Goal: Task Accomplishment & Management: Use online tool/utility

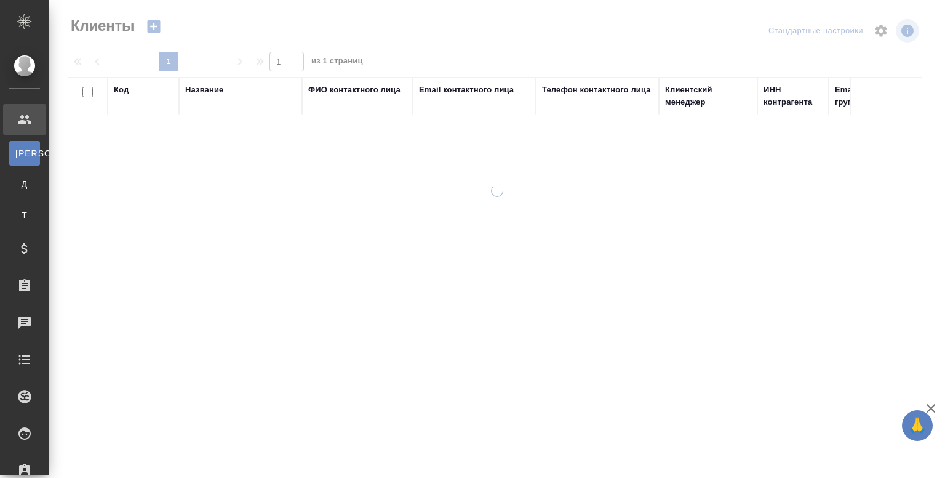
select select "RU"
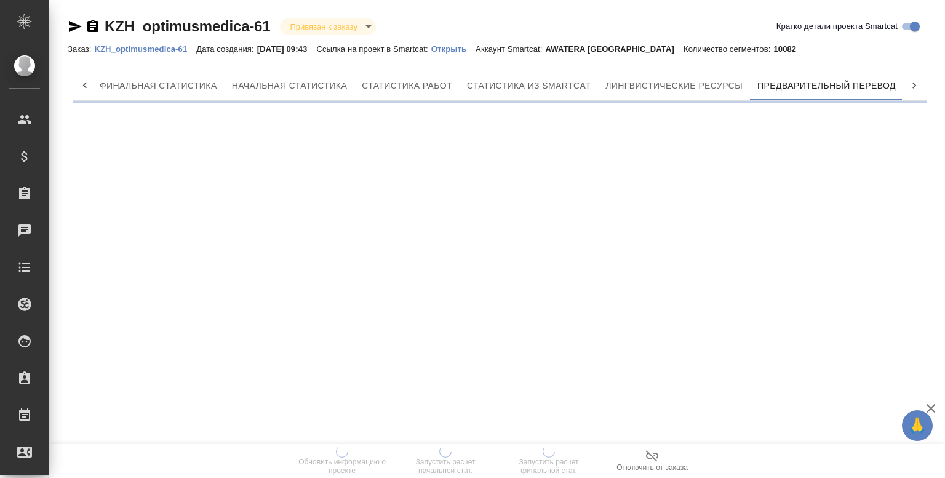
scroll to position [0, 6]
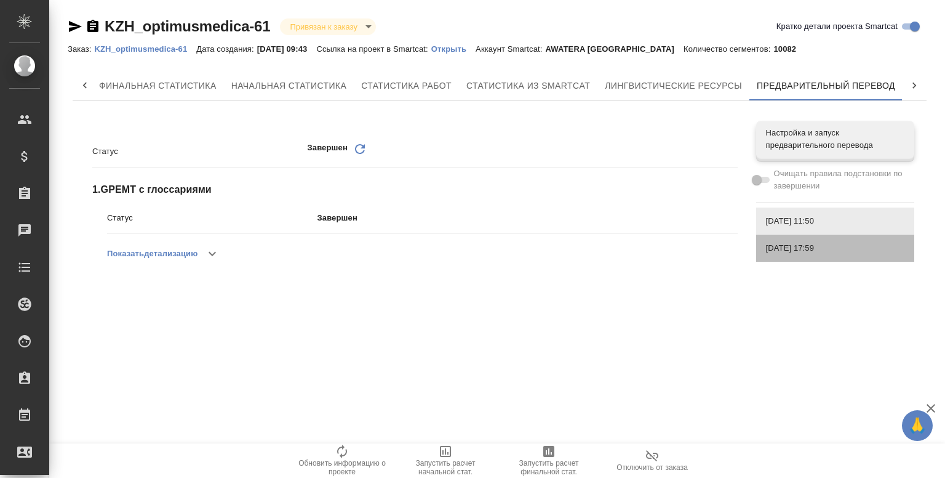
click at [814, 249] on span "13.08.2025, 17:59" at bounding box center [835, 248] width 138 height 12
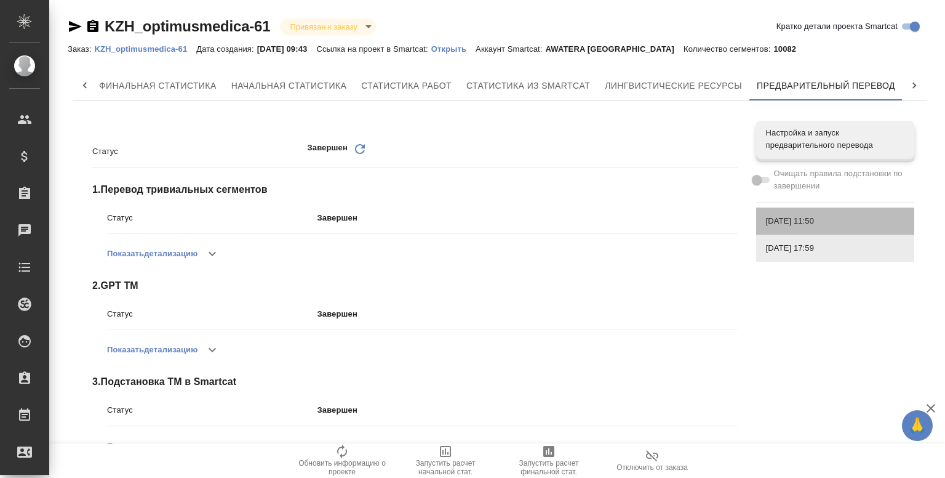
click at [798, 225] on span "21.08.2025, 11:50" at bounding box center [835, 221] width 138 height 12
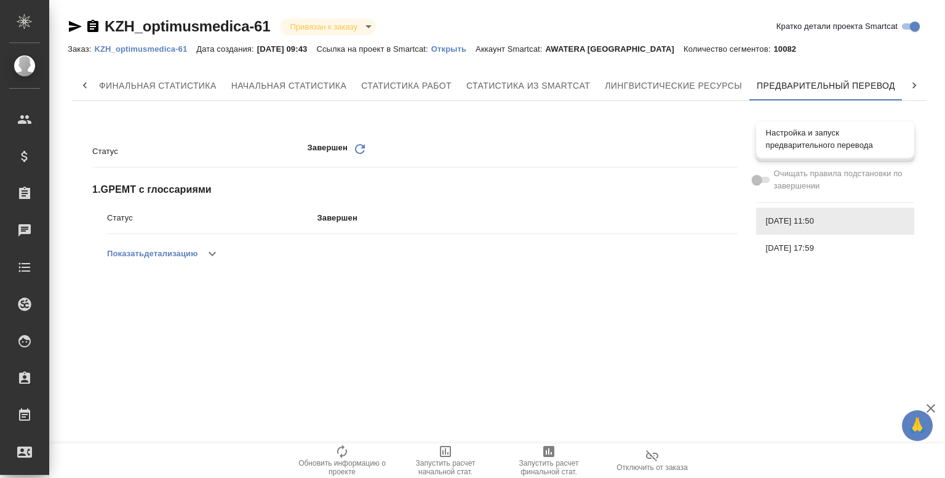
click at [785, 138] on span "Настройка и запуск предварительного перевода" at bounding box center [835, 139] width 138 height 25
checkbox input "true"
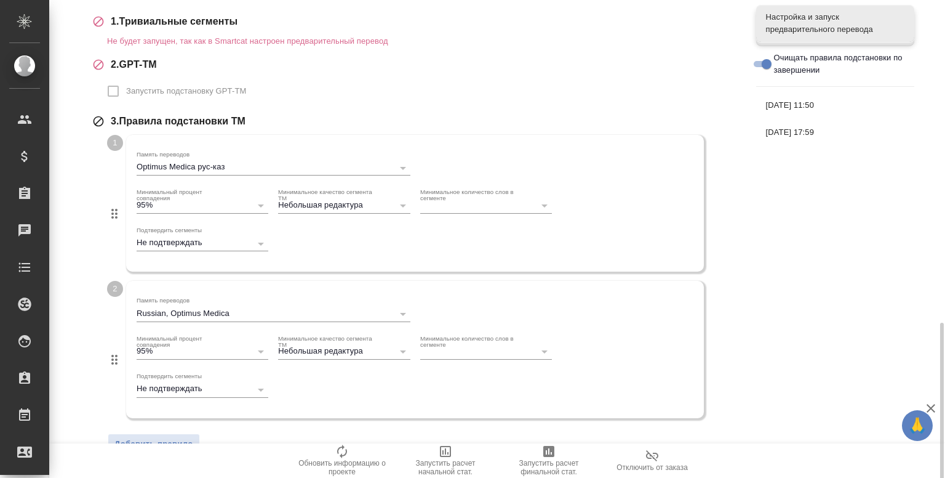
scroll to position [434, 0]
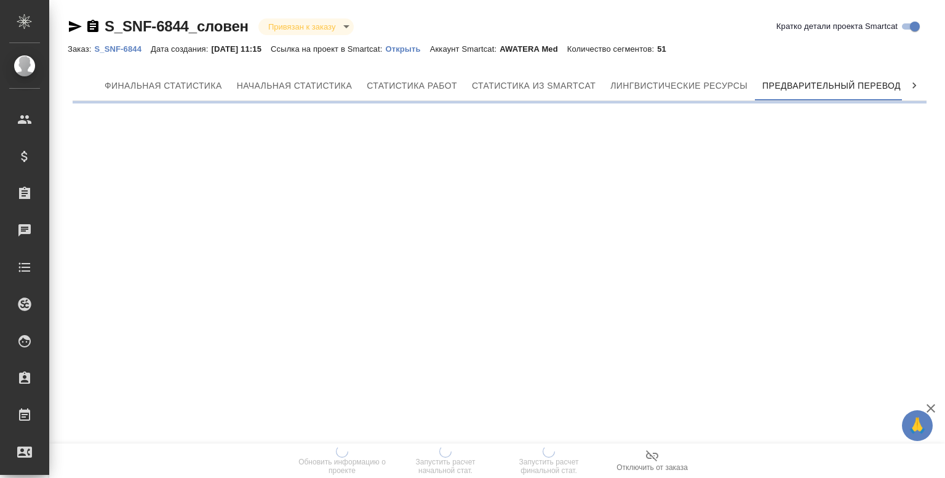
scroll to position [0, 6]
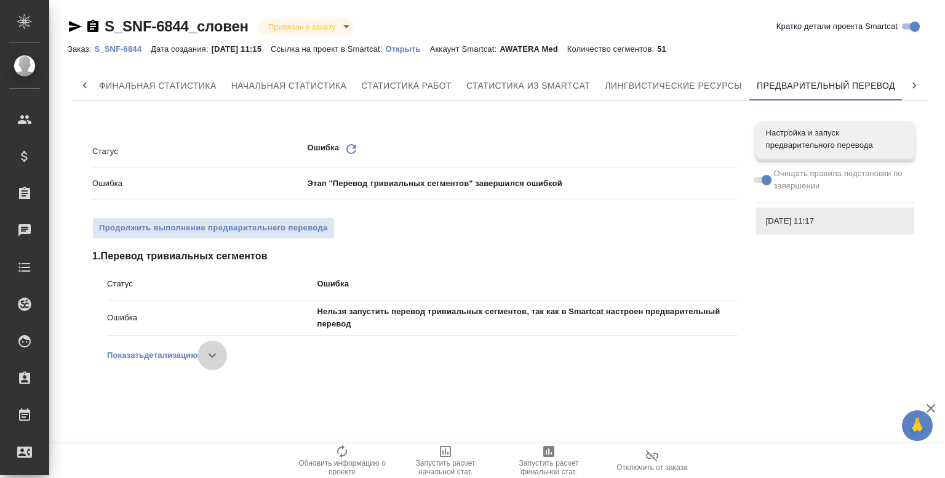
click at [217, 348] on icon "button" at bounding box center [212, 355] width 15 height 15
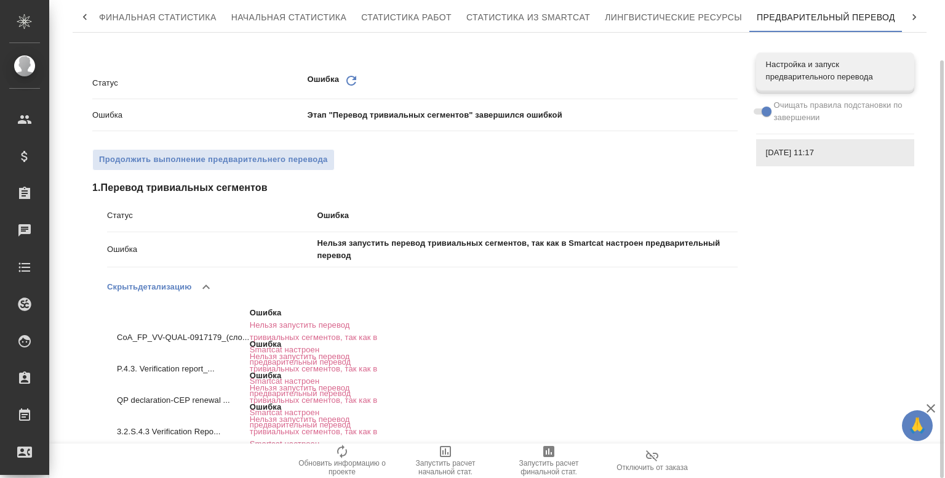
scroll to position [68, 0]
click at [803, 73] on span "Настройка и запуск предварительного перевода" at bounding box center [835, 70] width 138 height 25
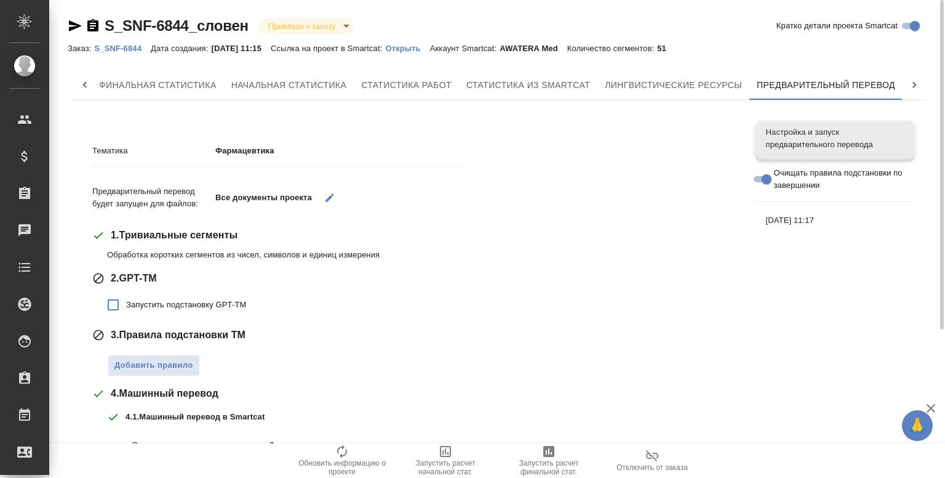
scroll to position [0, 0]
click at [417, 49] on p "Открыть" at bounding box center [407, 48] width 44 height 9
click at [420, 52] on p "Открыть" at bounding box center [407, 48] width 44 height 9
click at [791, 150] on span "Настройка и запуск предварительного перевода" at bounding box center [835, 139] width 138 height 25
click at [775, 216] on span "[DATE] 11:17" at bounding box center [835, 221] width 138 height 12
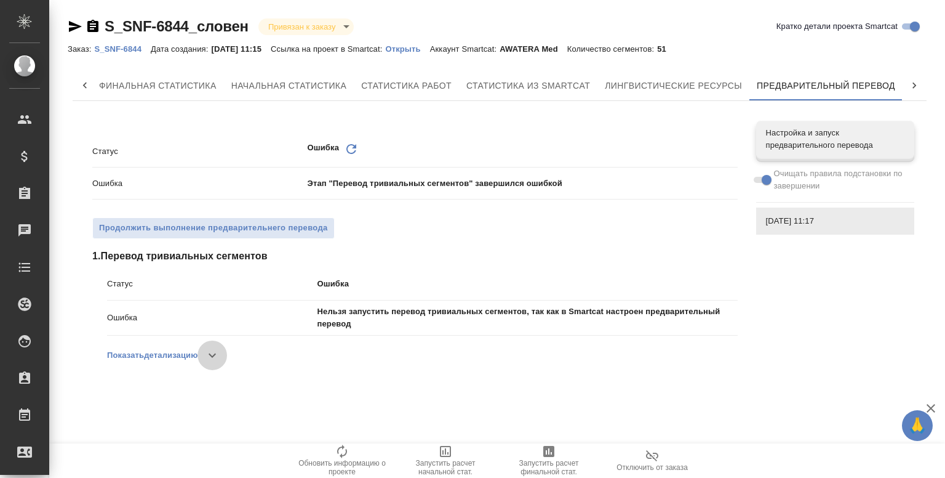
click at [216, 354] on icon "button" at bounding box center [212, 355] width 7 height 4
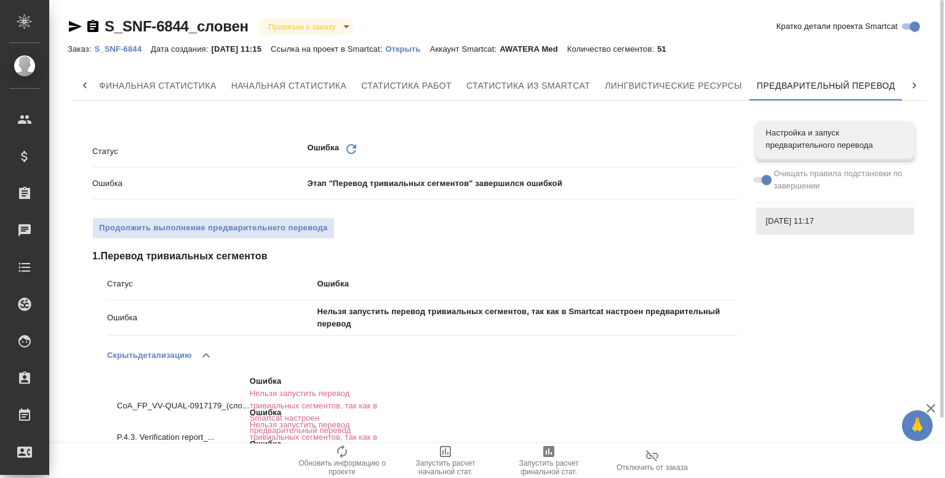
click at [419, 52] on p "Открыть" at bounding box center [407, 48] width 44 height 9
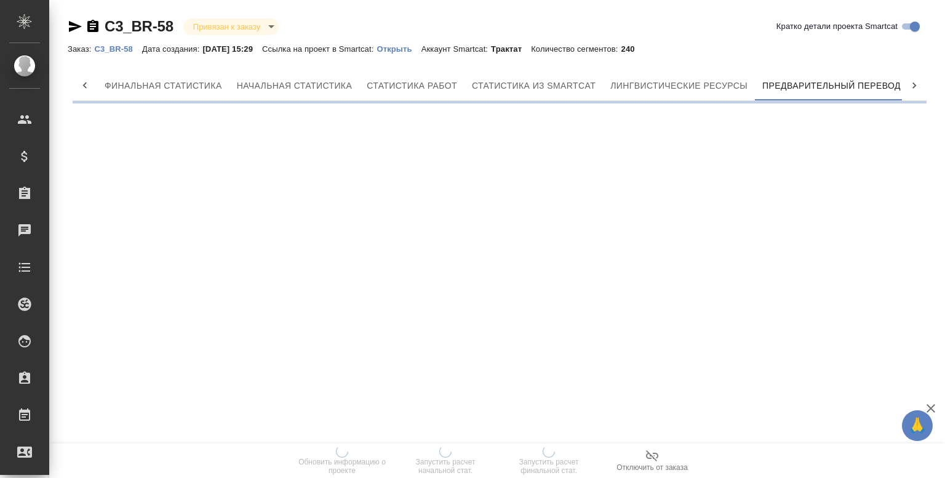
scroll to position [0, 6]
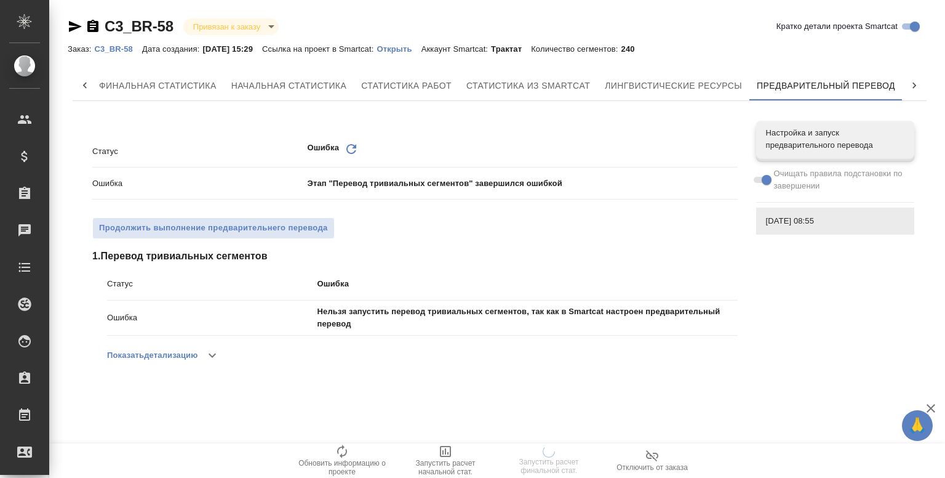
click at [401, 49] on p "Открыть" at bounding box center [399, 48] width 44 height 9
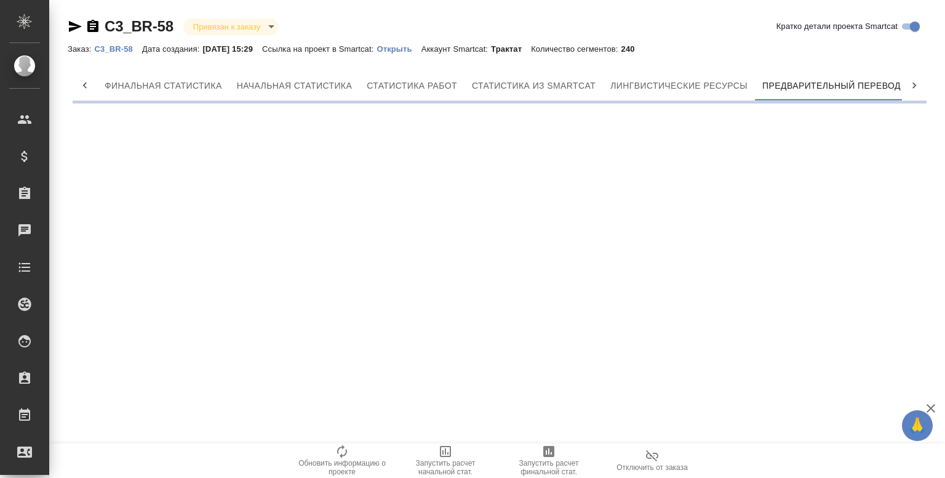
scroll to position [0, 6]
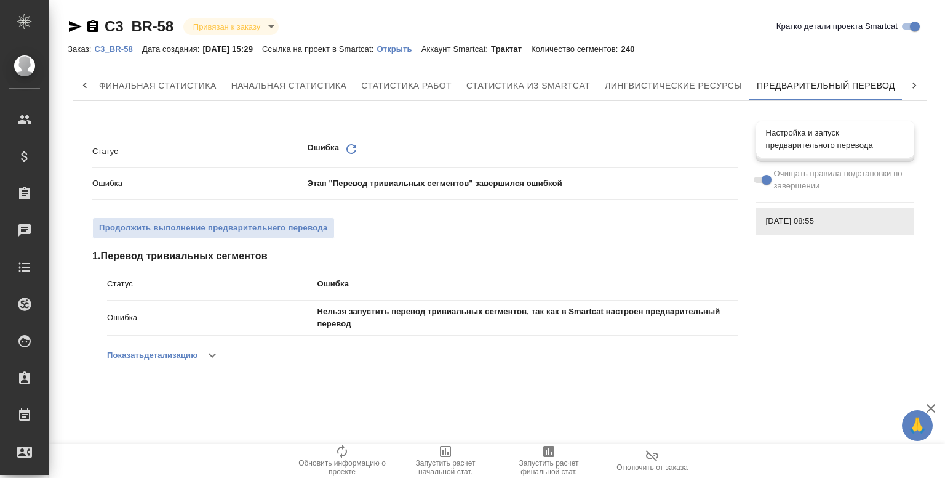
click at [808, 129] on span "Настройка и запуск предварительного перевода" at bounding box center [835, 139] width 138 height 25
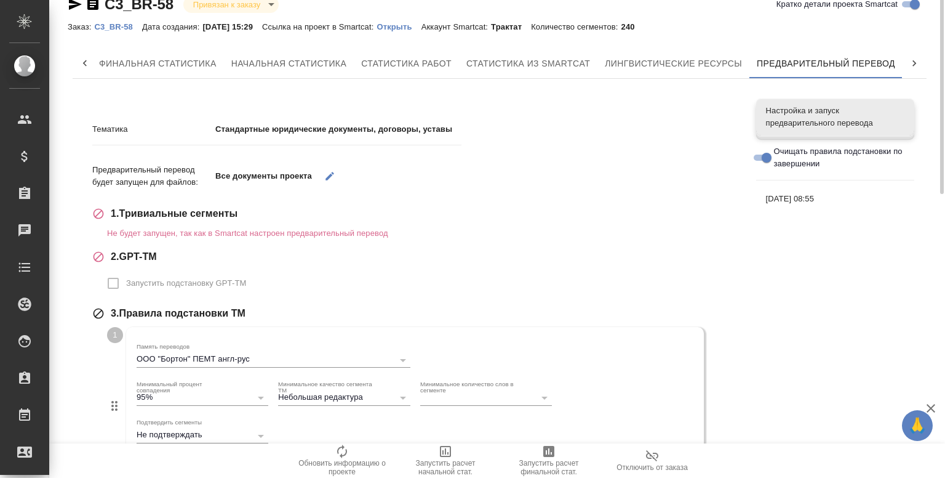
scroll to position [0, 0]
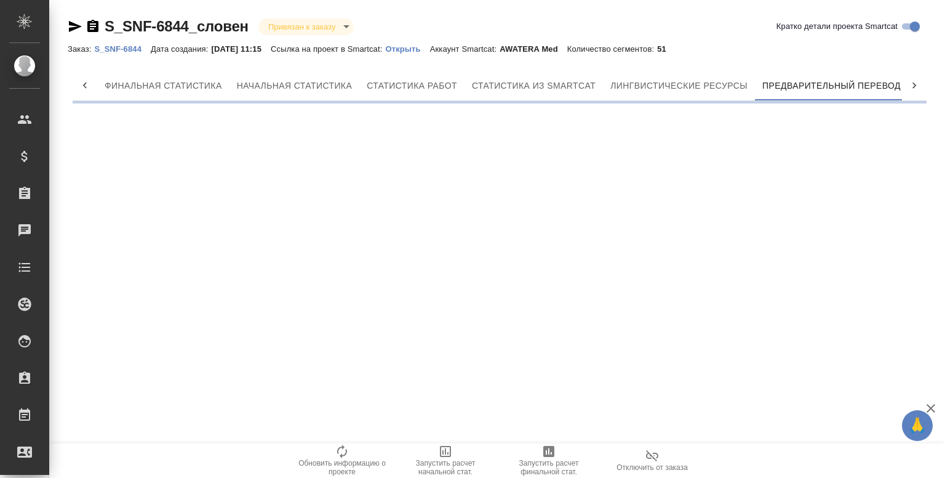
scroll to position [0, 6]
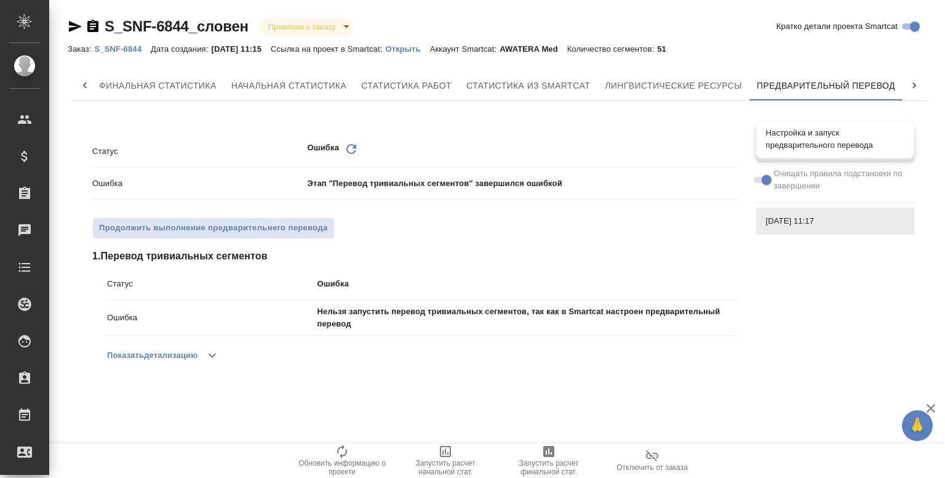
click at [788, 135] on span "Настройка и запуск предварительного перевода" at bounding box center [835, 139] width 138 height 25
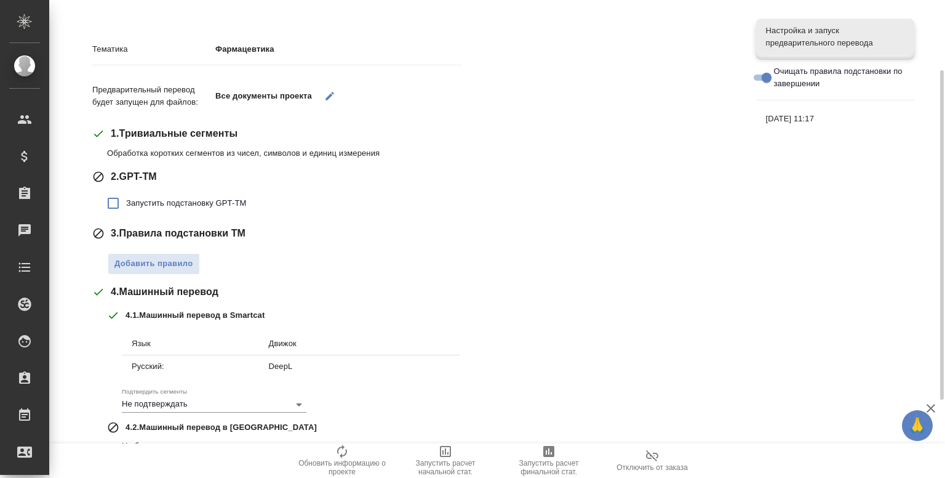
scroll to position [0, 0]
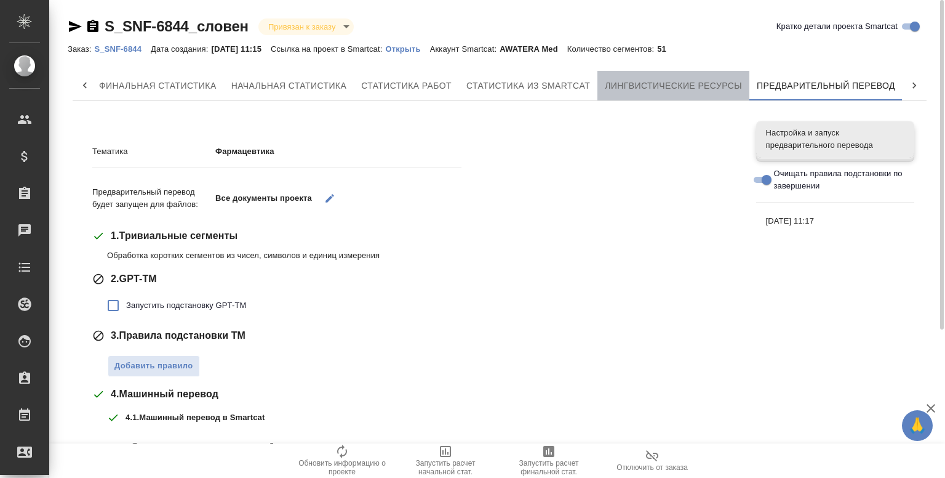
click at [674, 79] on span "Лингвистические ресурсы" at bounding box center [673, 85] width 137 height 15
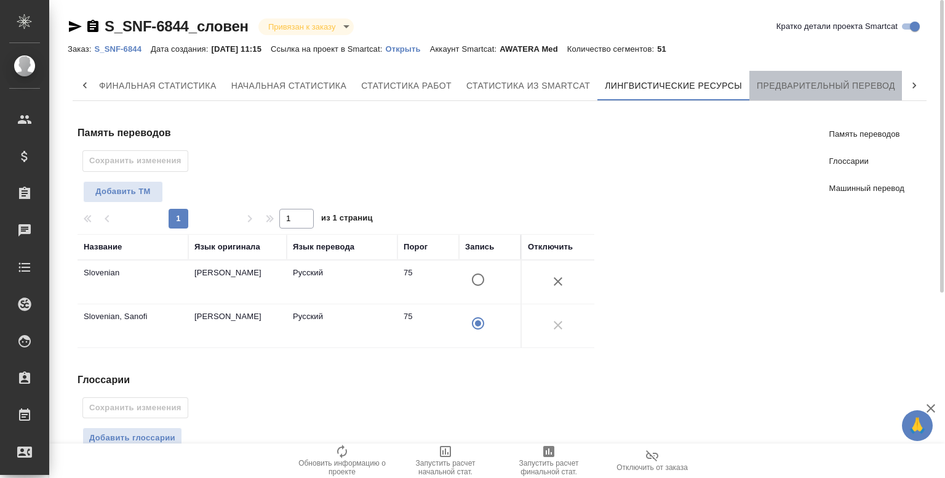
click at [807, 85] on span "Предварительный перевод" at bounding box center [826, 85] width 138 height 15
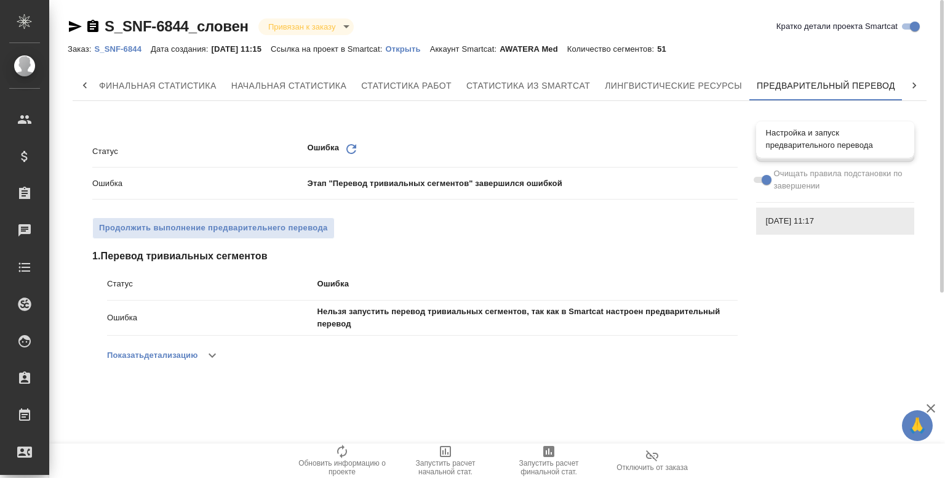
click at [788, 137] on span "Настройка и запуск предварительного перевода" at bounding box center [835, 139] width 138 height 25
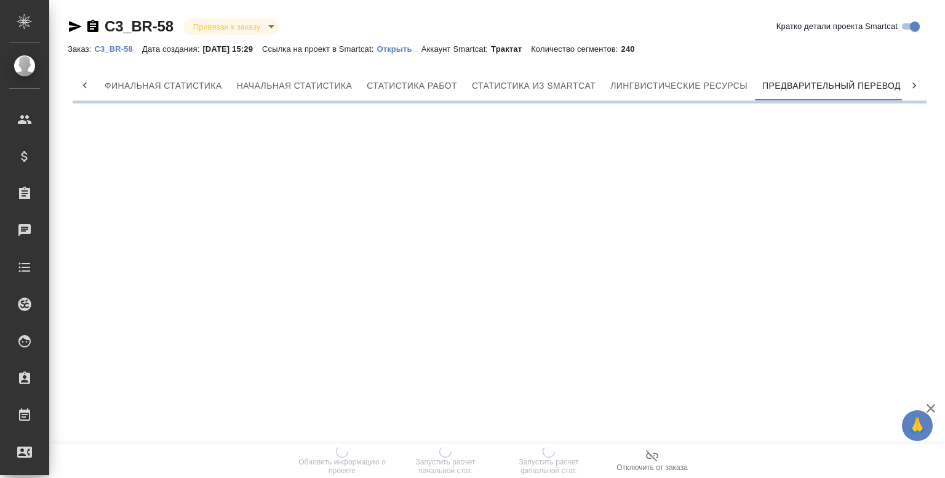
scroll to position [0, 6]
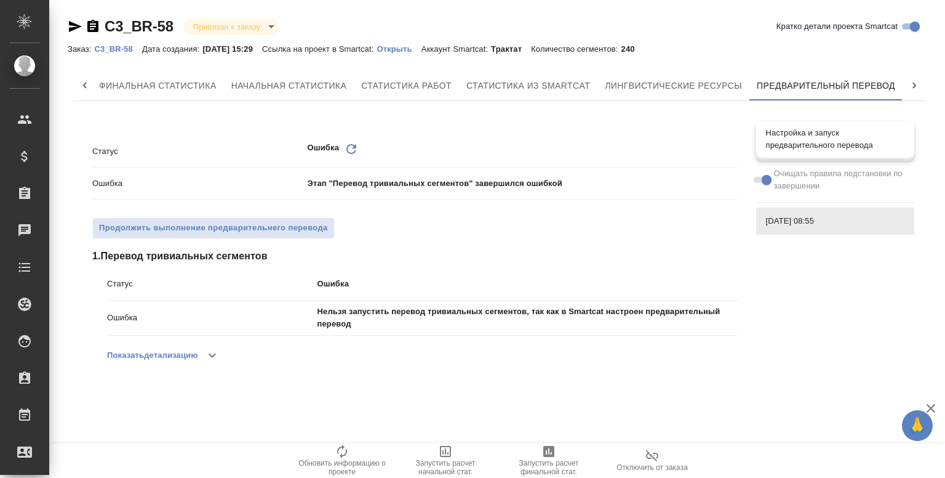
click at [829, 150] on span "Настройка и запуск предварительного перевода" at bounding box center [835, 139] width 138 height 25
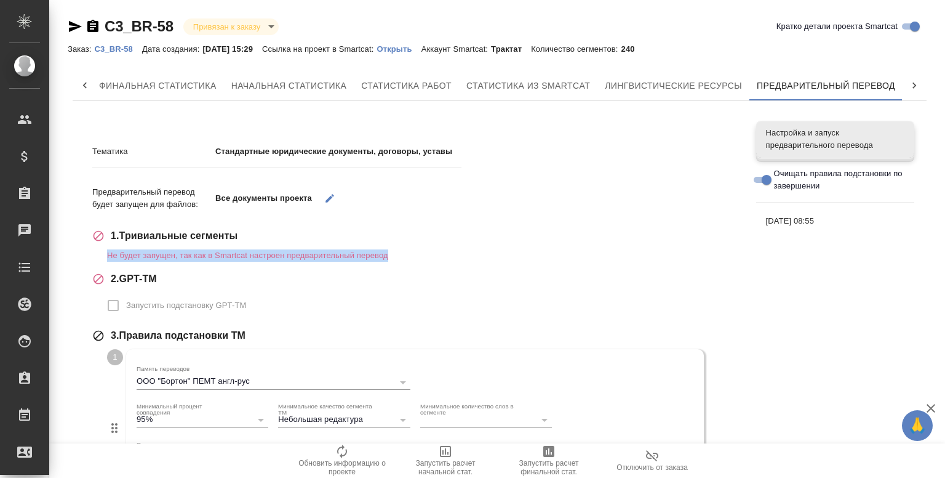
drag, startPoint x: 104, startPoint y: 254, endPoint x: 391, endPoint y: 250, distance: 286.8
click at [391, 250] on div "1 . Тривиальные сегменты Не будет запущен, так как в Smartcat настроен предвари…" at bounding box center [414, 244] width 645 height 33
copy p "Не будет запущен, так как в Smartcat настроен предварительный перевод"
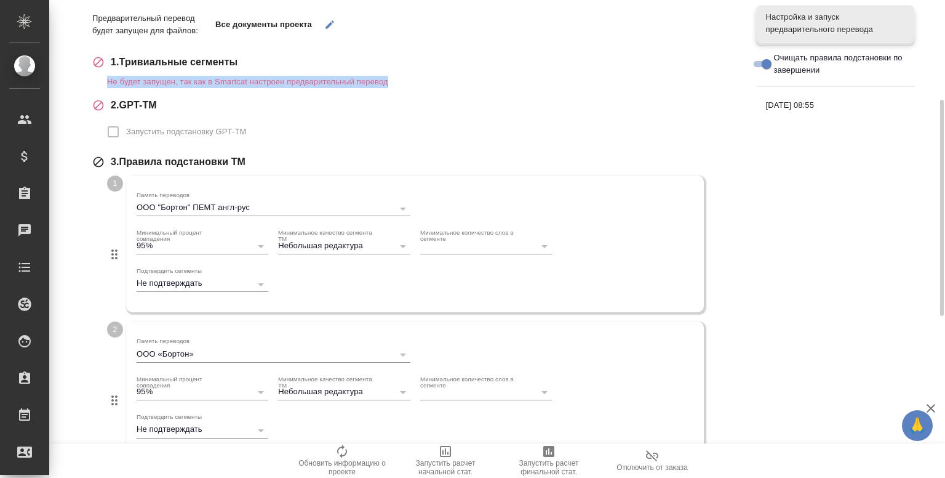
scroll to position [141, 0]
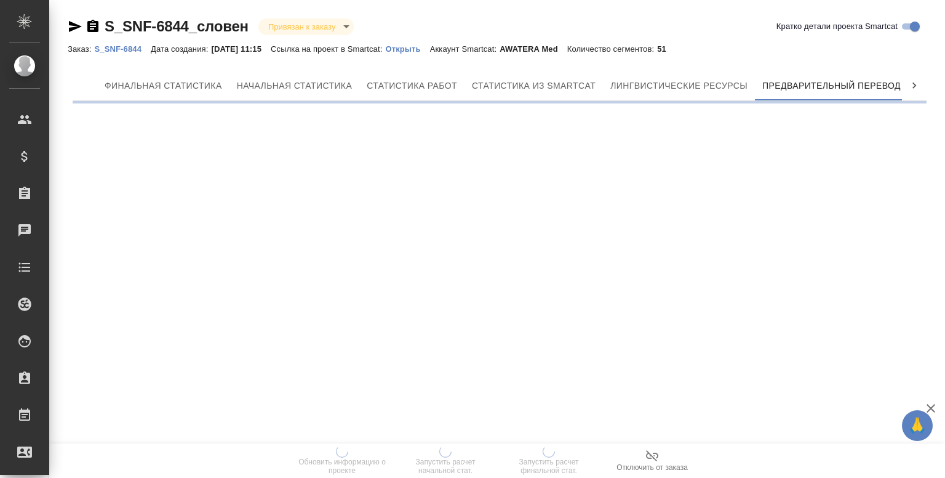
scroll to position [0, 6]
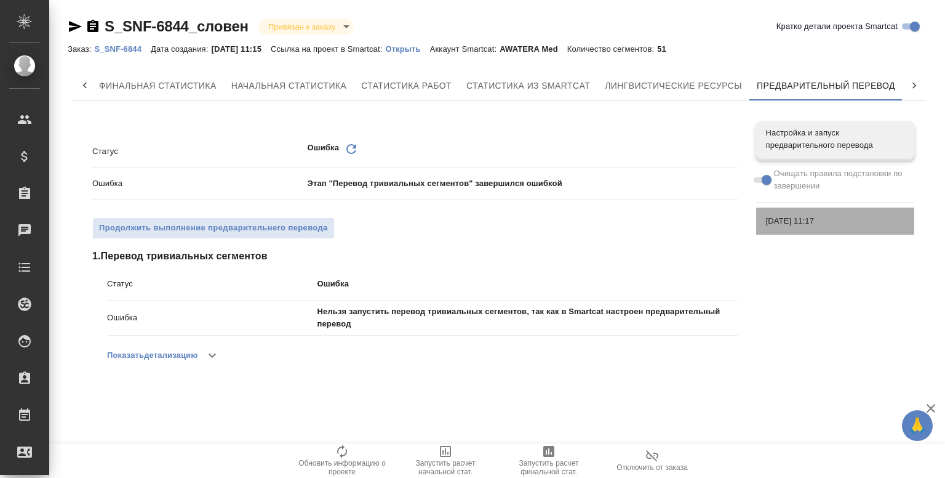
click at [793, 225] on span "[DATE] 11:17" at bounding box center [835, 221] width 138 height 12
click at [348, 146] on icon at bounding box center [351, 149] width 10 height 10
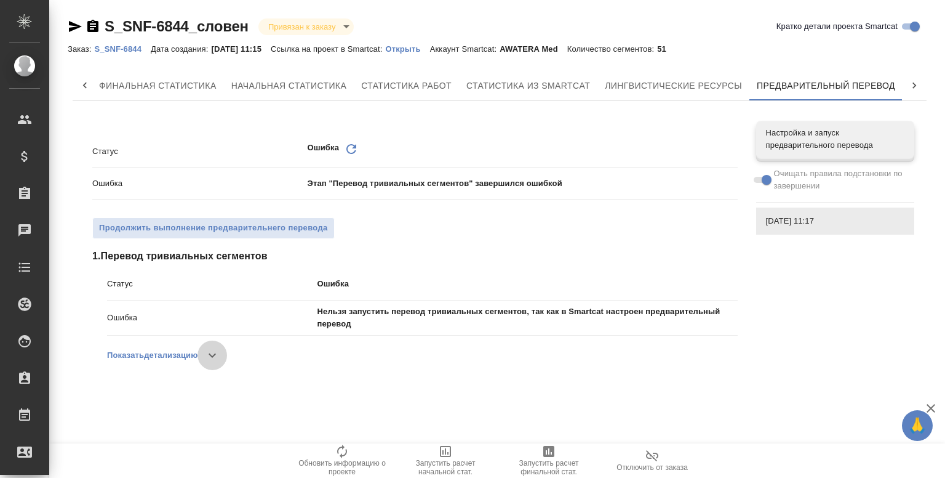
click at [217, 358] on icon "button" at bounding box center [212, 355] width 15 height 15
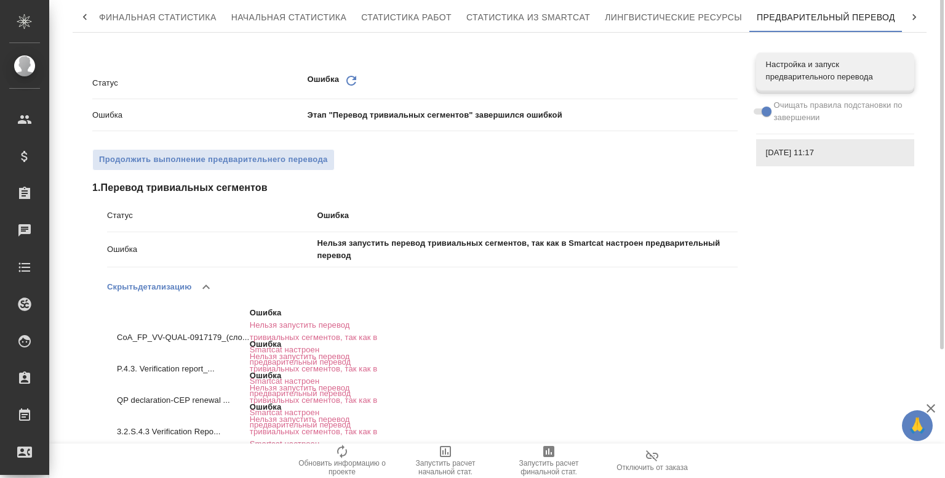
scroll to position [0, 0]
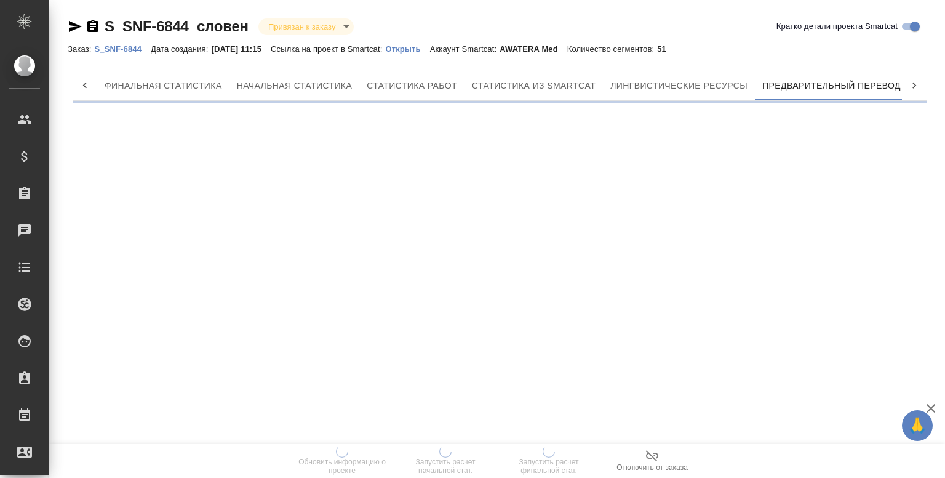
scroll to position [0, 6]
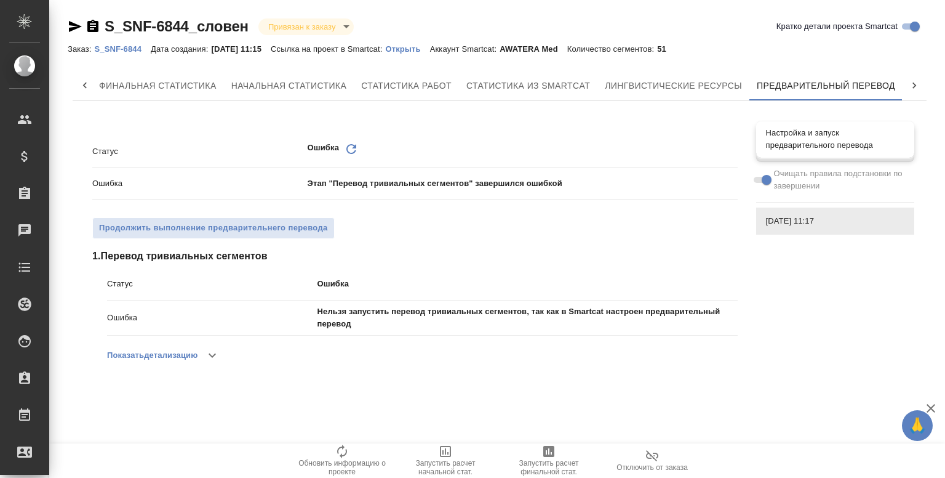
click at [821, 146] on span "Настройка и запуск предварительного перевода" at bounding box center [835, 139] width 138 height 25
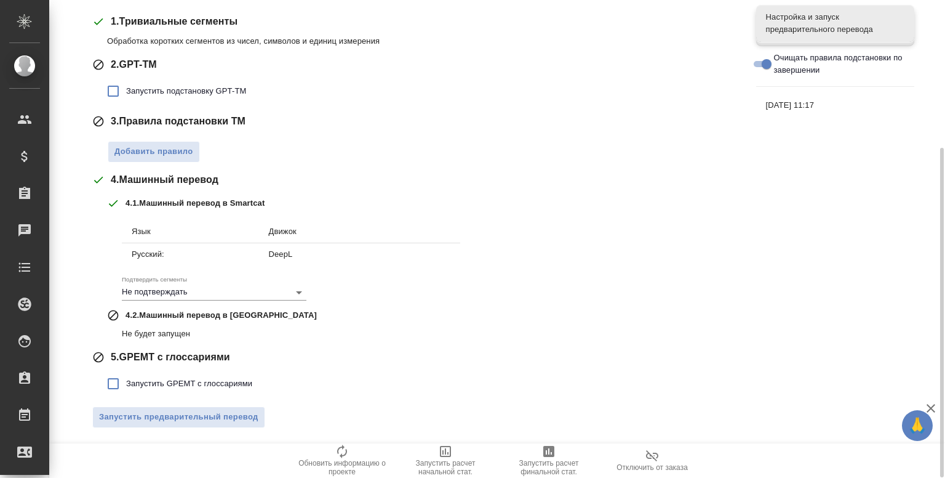
scroll to position [0, 0]
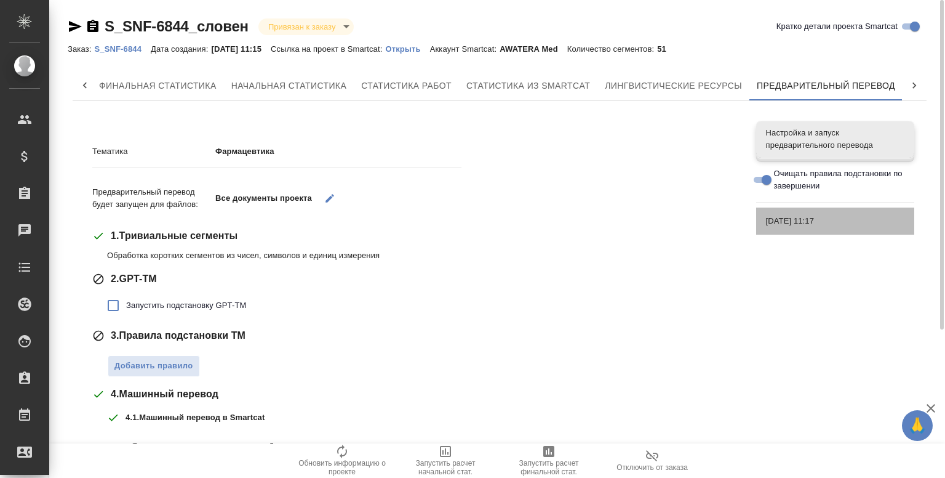
click at [780, 219] on span "[DATE] 11:17" at bounding box center [835, 221] width 138 height 12
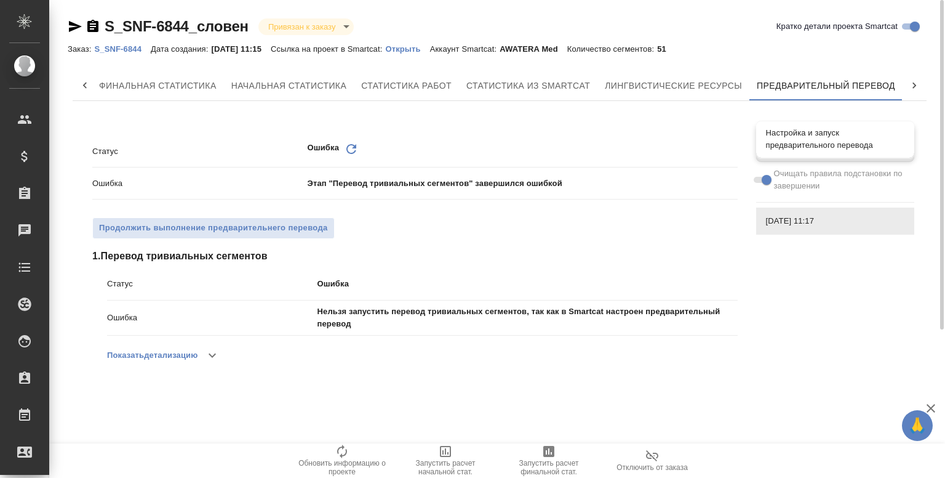
click at [813, 135] on span "Настройка и запуск предварительного перевода" at bounding box center [835, 139] width 138 height 25
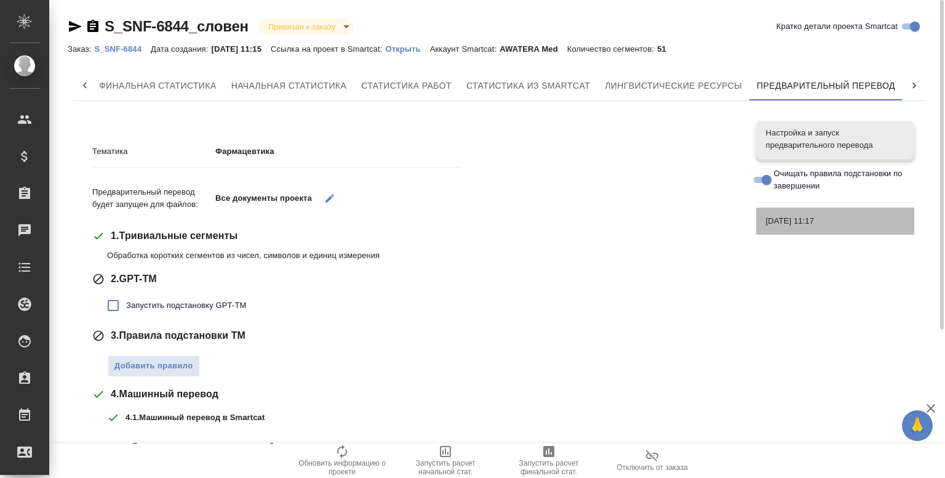
click at [778, 219] on span "27.08.2025, 11:17" at bounding box center [835, 221] width 138 height 12
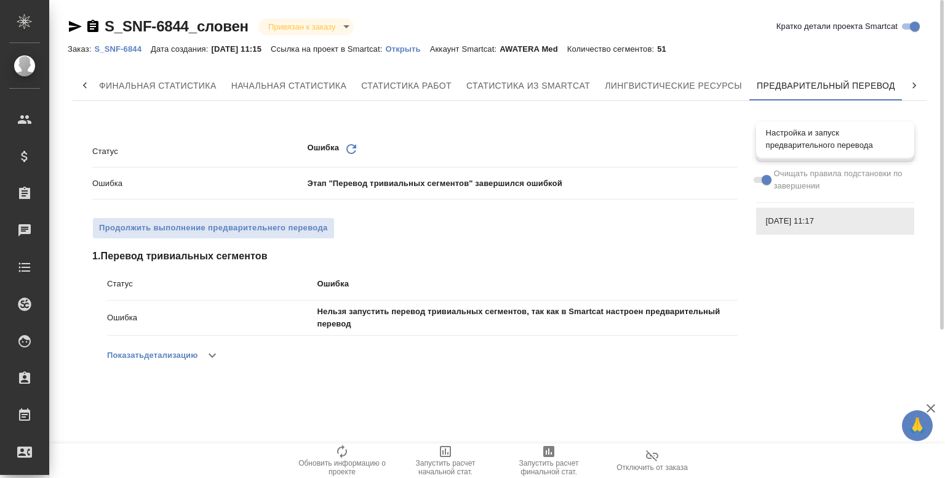
click at [831, 149] on span "Настройка и запуск предварительного перевода" at bounding box center [835, 139] width 138 height 25
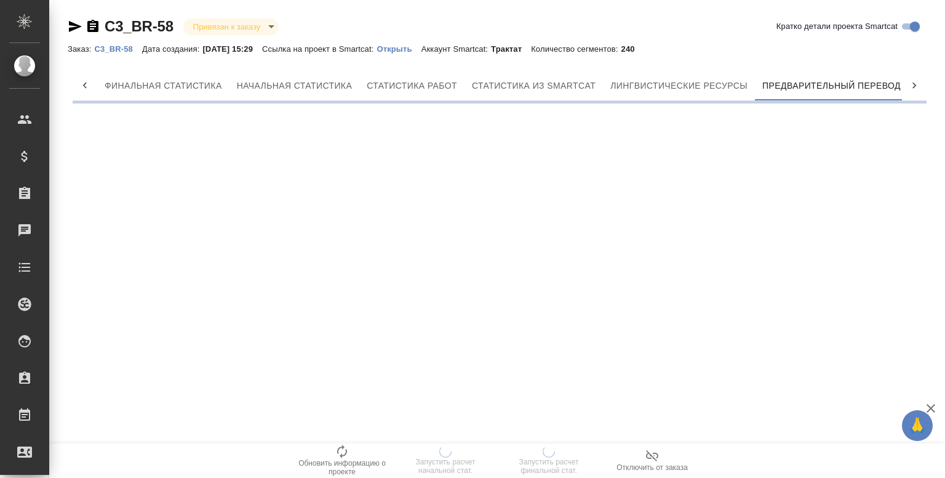
scroll to position [0, 6]
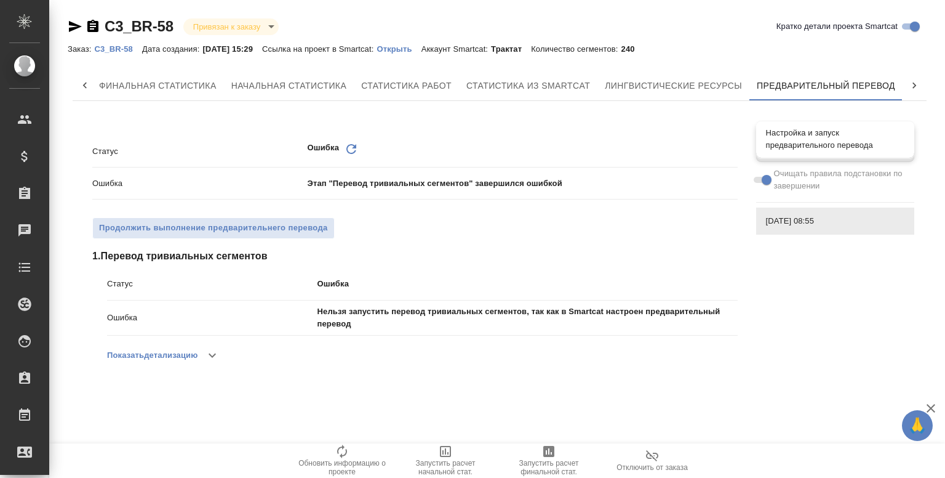
click at [792, 124] on div "Настройка и запуск предварительного перевода" at bounding box center [835, 139] width 158 height 37
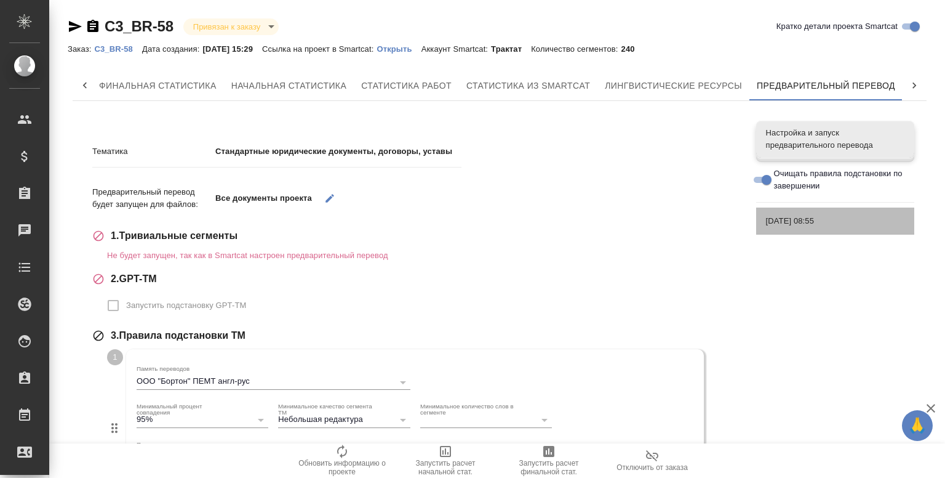
click at [801, 219] on span "[DATE] 08:55" at bounding box center [835, 221] width 138 height 12
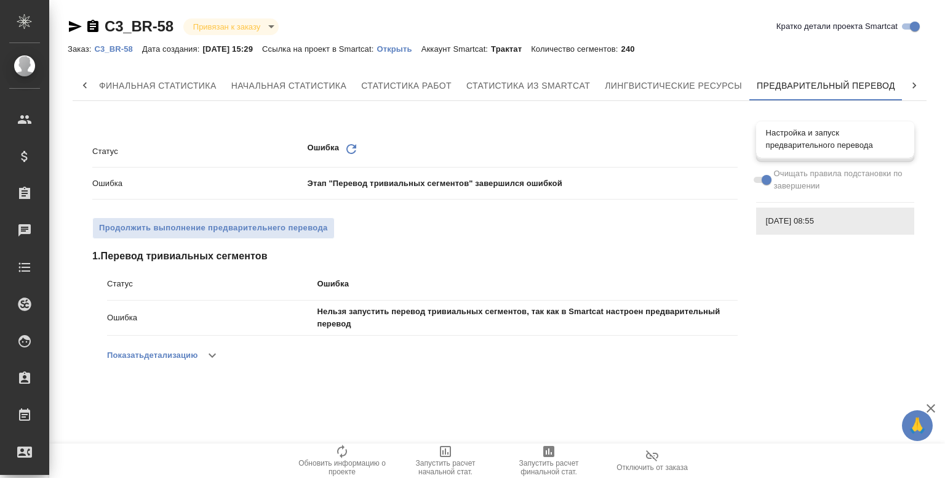
click at [822, 123] on div "Настройка и запуск предварительного перевода" at bounding box center [835, 139] width 158 height 37
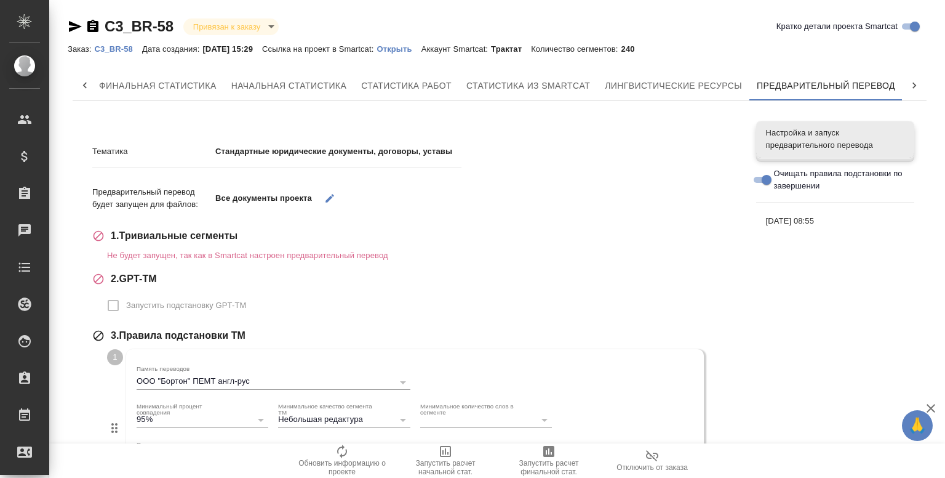
click at [783, 218] on span "[DATE] 08:55" at bounding box center [835, 221] width 138 height 12
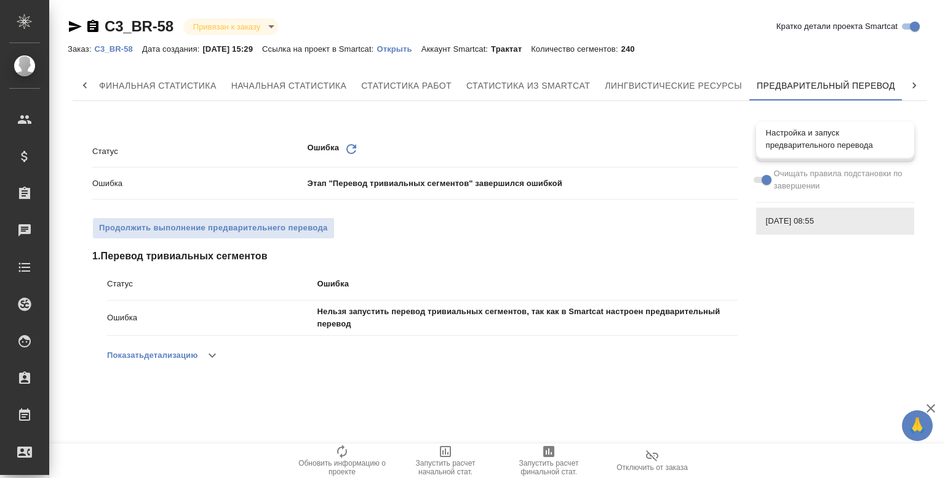
click at [799, 132] on span "Настройка и запуск предварительного перевода" at bounding box center [835, 139] width 138 height 25
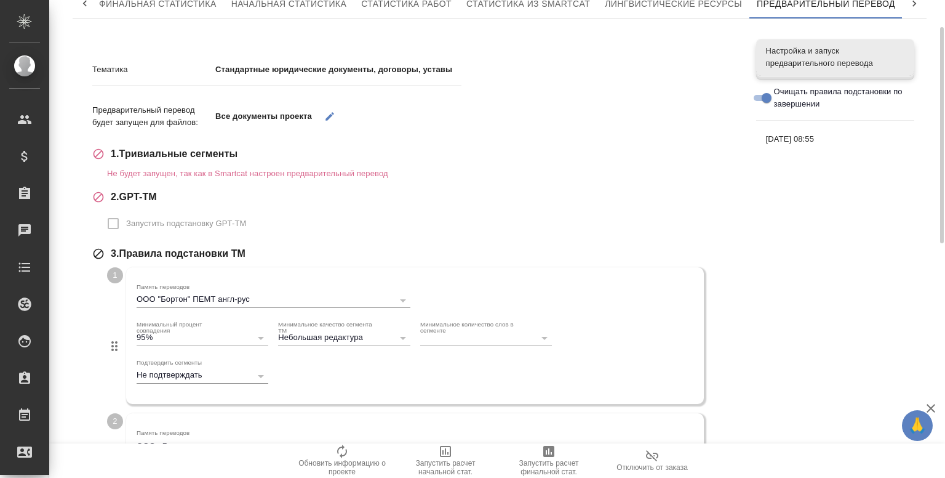
scroll to position [0, 0]
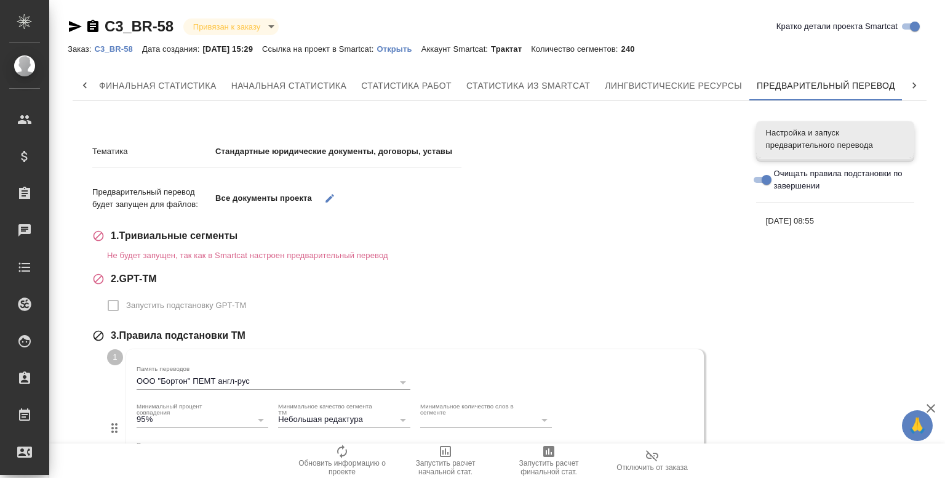
click at [785, 124] on div "Настройка и запуск предварительного перевода" at bounding box center [835, 139] width 158 height 37
click at [771, 225] on span "[DATE] 08:55" at bounding box center [835, 221] width 138 height 12
